Goal: Task Accomplishment & Management: Manage account settings

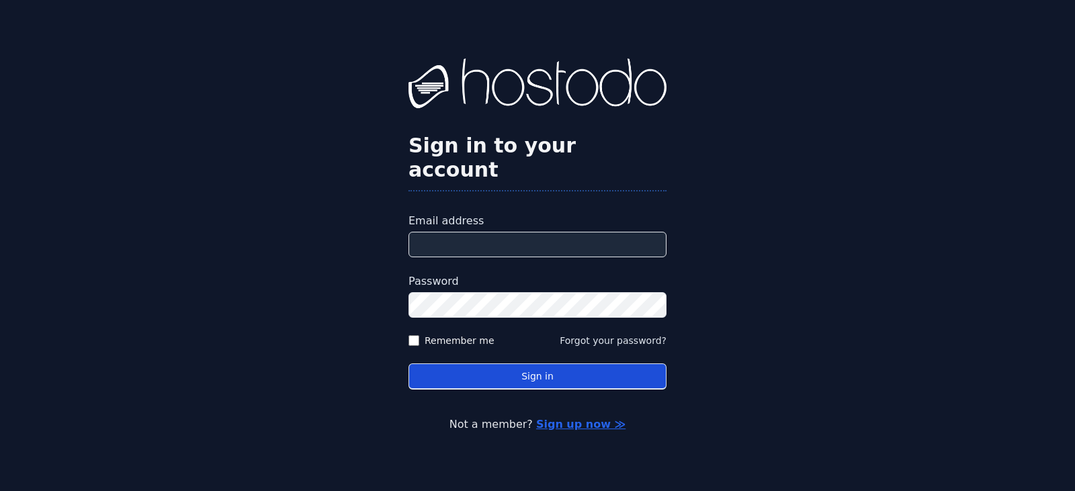
type input "**********"
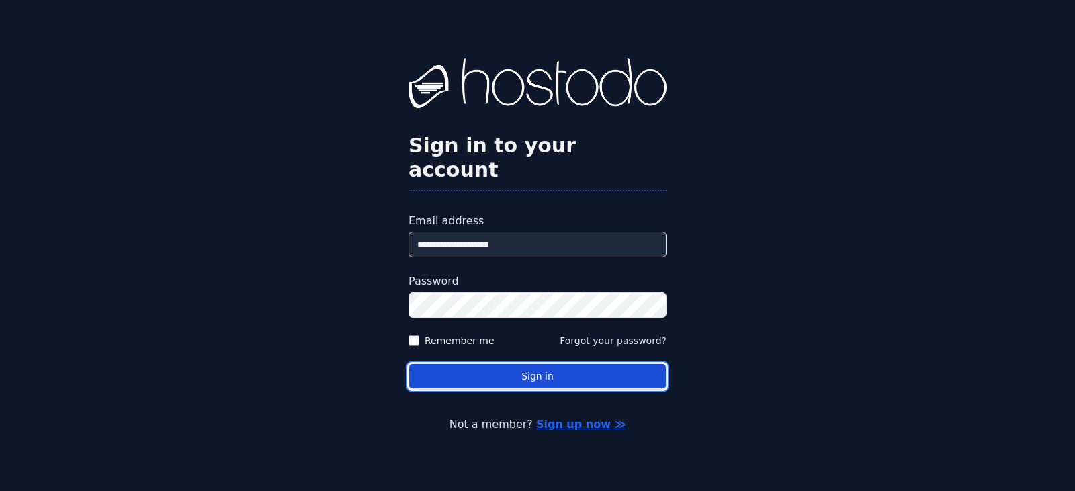
click at [507, 370] on button "Sign in" at bounding box center [538, 377] width 258 height 26
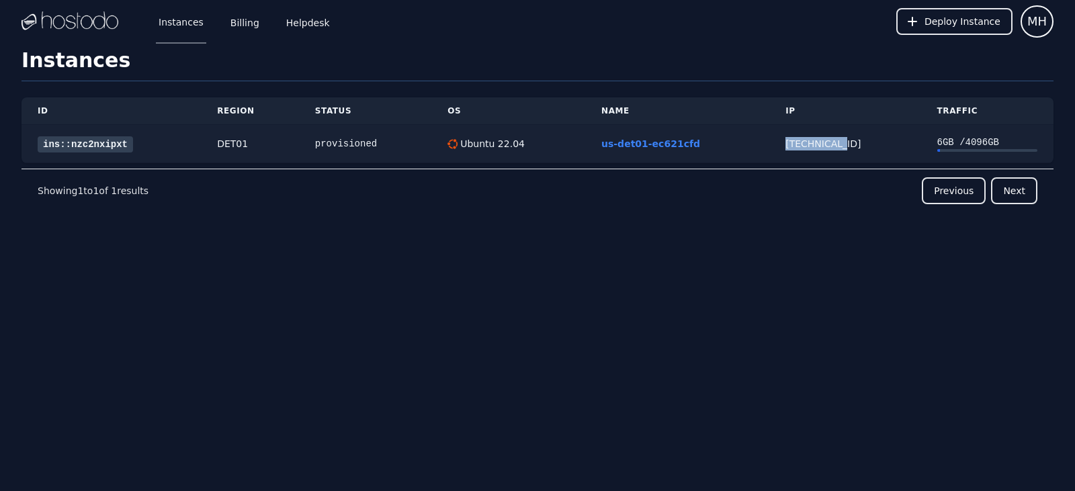
drag, startPoint x: 794, startPoint y: 139, endPoint x: 845, endPoint y: 140, distance: 51.1
click at [845, 140] on div "[TECHNICAL_ID]" at bounding box center [845, 143] width 119 height 13
copy div "[TECHNICAL_ID]"
click at [77, 144] on link "ins::nzc2nxipxt" at bounding box center [85, 144] width 95 height 16
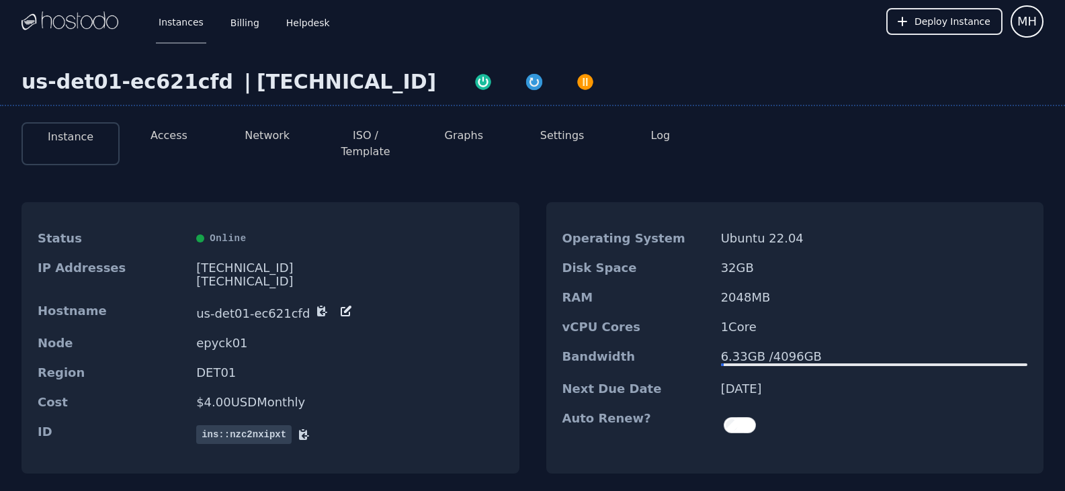
click at [160, 142] on button "Access" at bounding box center [169, 136] width 37 height 16
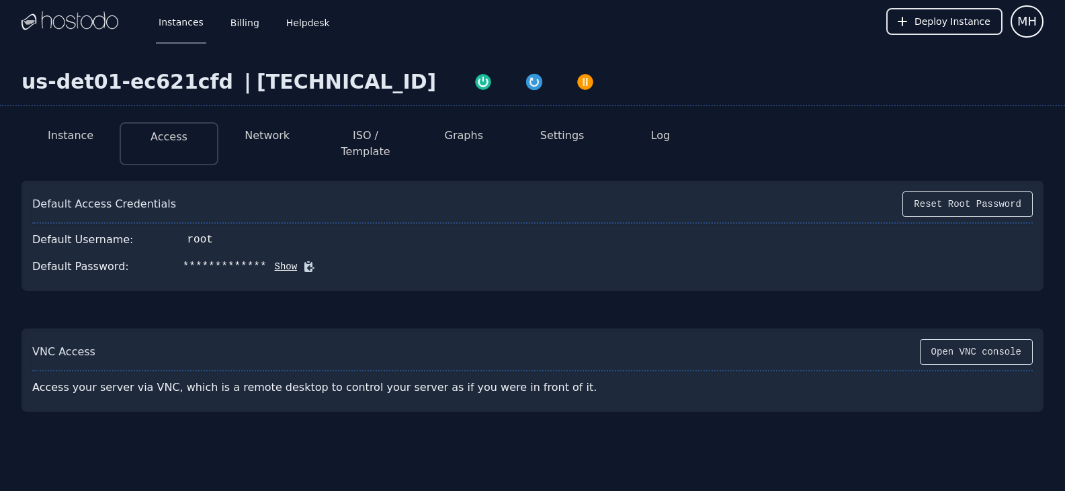
click at [302, 260] on icon at bounding box center [308, 266] width 13 height 13
click at [271, 260] on button "Show" at bounding box center [282, 266] width 31 height 13
drag, startPoint x: 171, startPoint y: 252, endPoint x: 263, endPoint y: 251, distance: 92.1
click at [263, 259] on div "#~3W,/`GCV?[5d^0" at bounding box center [234, 267] width 103 height 16
copy div "#~3W,/`GCV?[5d^0"
